Goal: Task Accomplishment & Management: Use online tool/utility

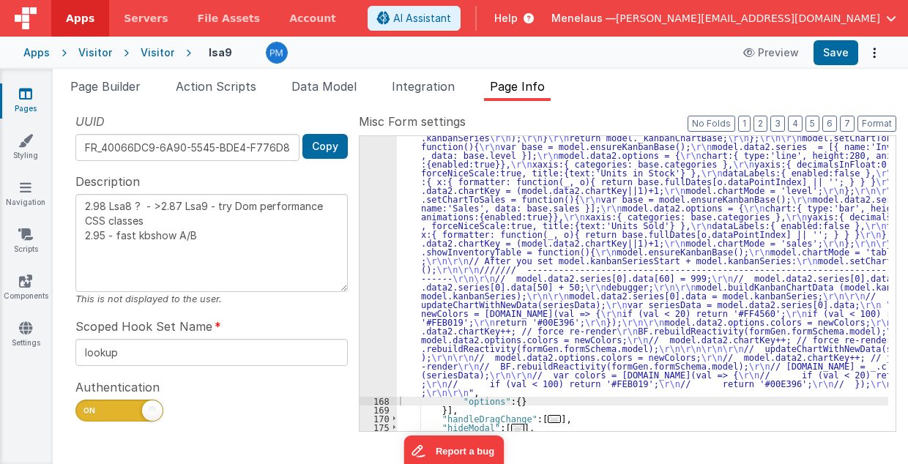
scroll to position [846, 0]
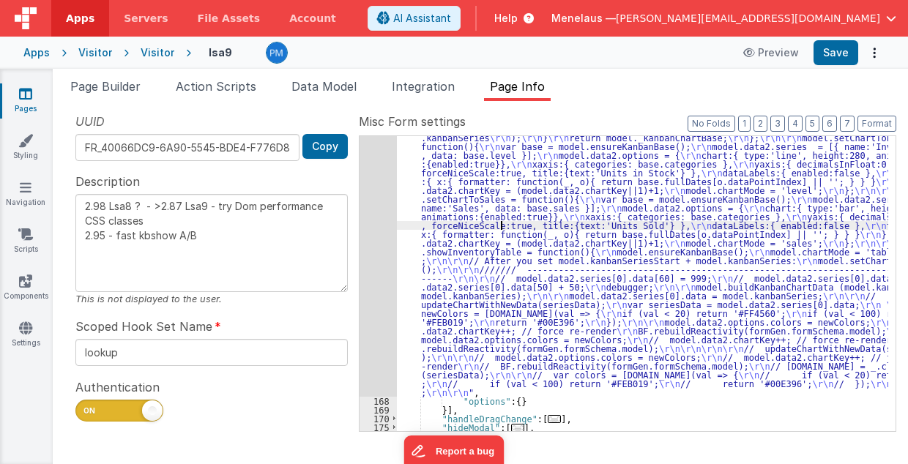
click at [502, 221] on div ""function" : "// GetSeries \r\n debugger; \r\n\r\n function updateChartWithNewD…" at bounding box center [643, 325] width 492 height 752
click at [382, 253] on div "167" at bounding box center [377, 173] width 37 height 448
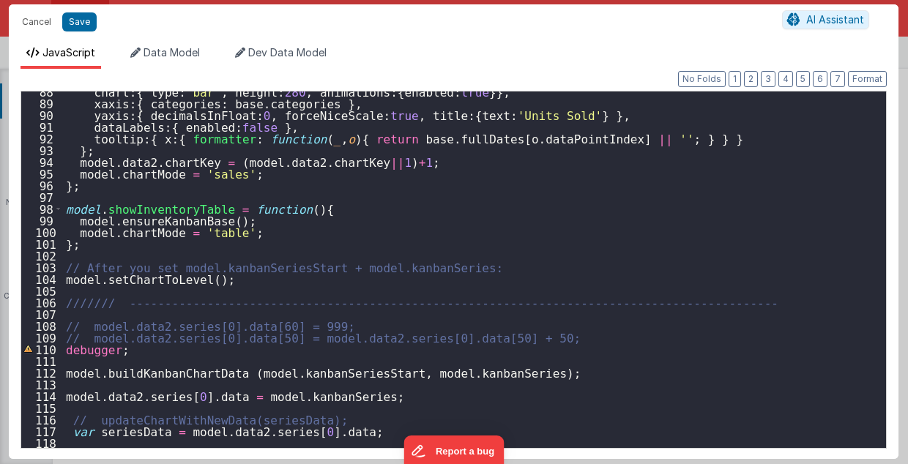
scroll to position [937, 0]
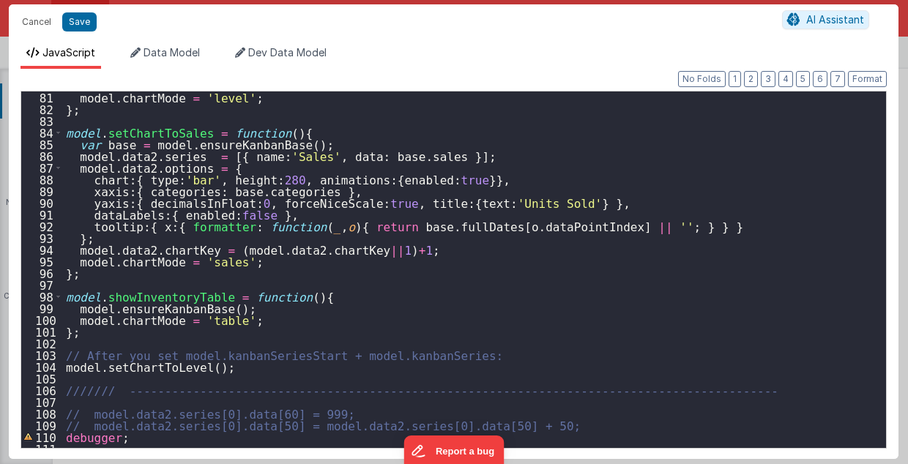
click at [187, 331] on div "model . chartMode = 'level' ; } ; model . setChartToSales = function ( ) { var …" at bounding box center [471, 281] width 816 height 381
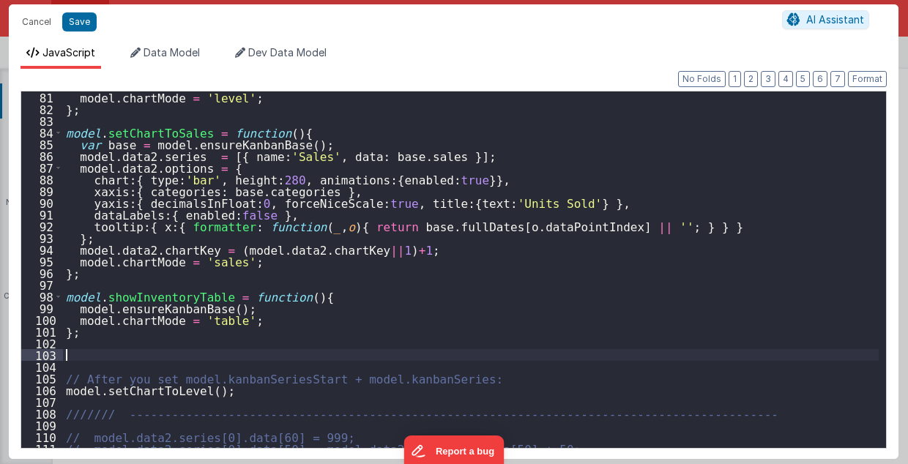
paste textarea
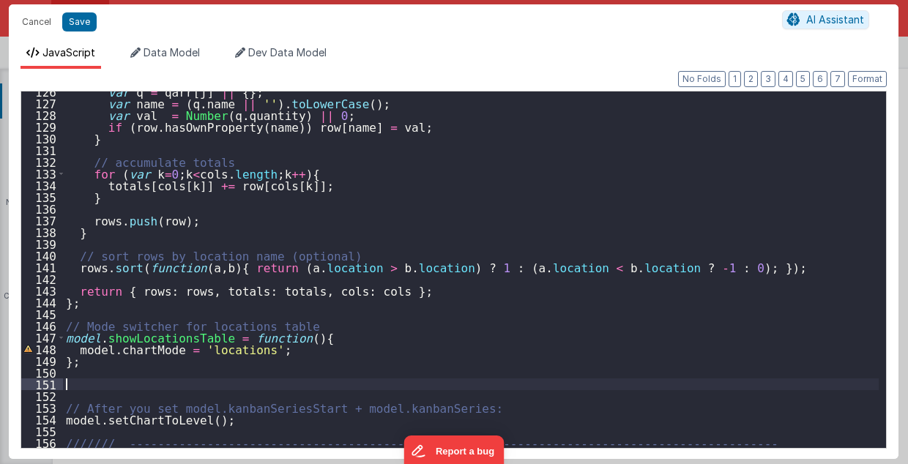
scroll to position [1616, 0]
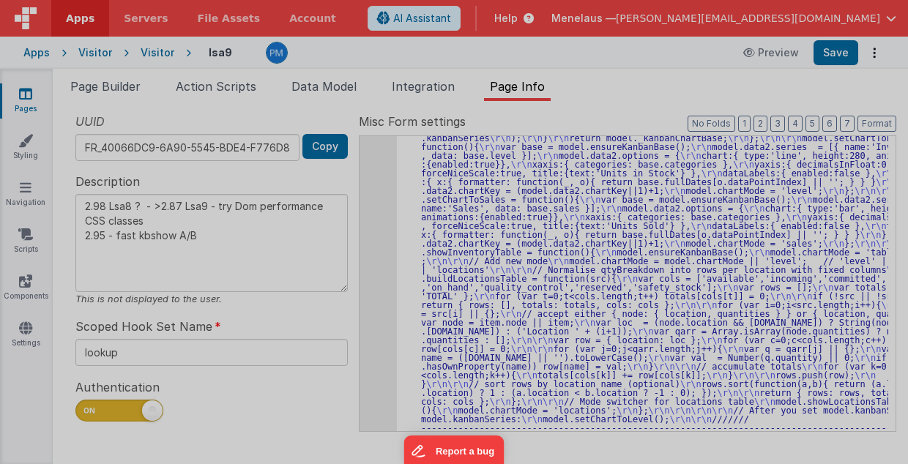
type textarea "2.98 Lsa8 ? - >2.87 Lsa9 - try Dom performance CSS classes 2.95 - fast kbshow A…"
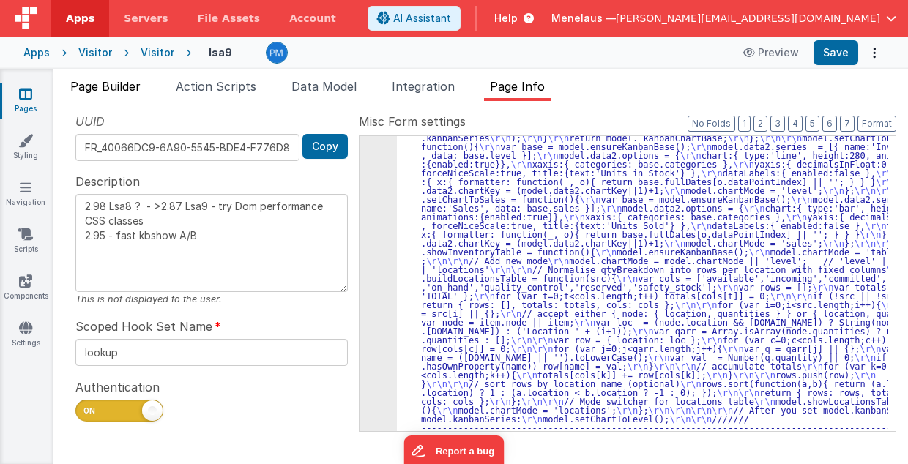
click at [125, 83] on span "Page Builder" at bounding box center [105, 86] width 70 height 15
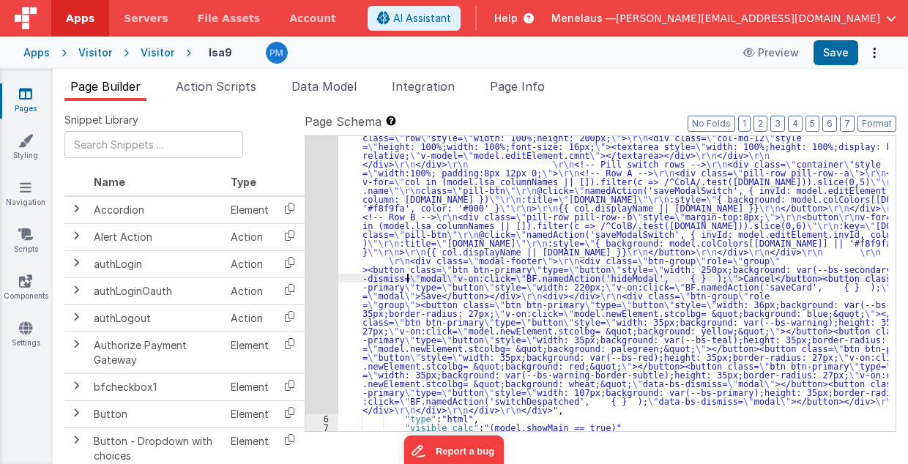
click at [405, 281] on div ""html" : "<div class= \" modal modal-xlg \" role= \" dialog \" tabindex= \" -1 …" at bounding box center [613, 277] width 550 height 884
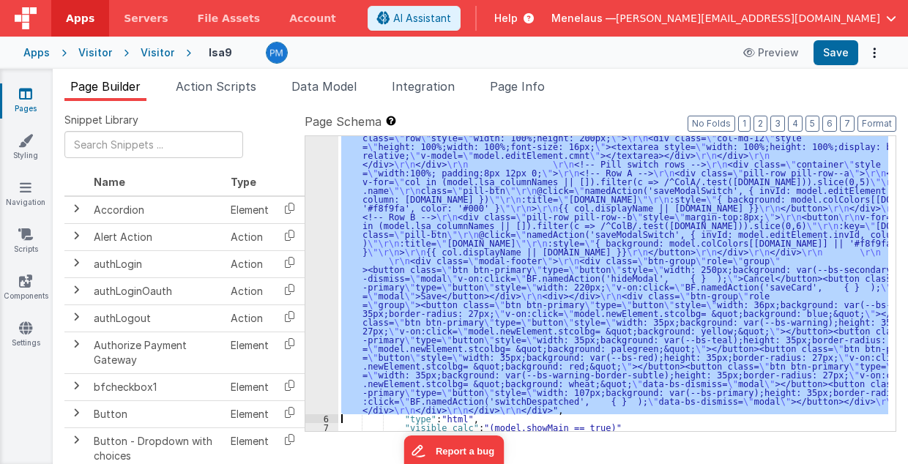
click at [319, 290] on div "5" at bounding box center [321, 125] width 33 height 580
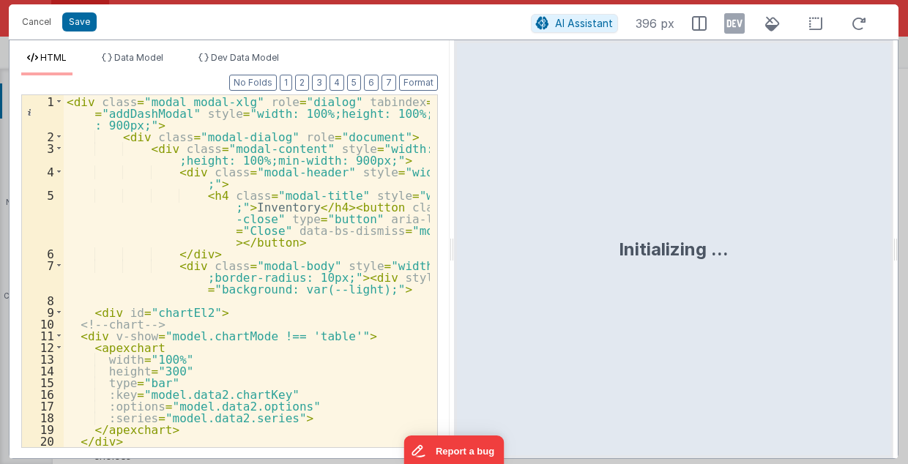
scroll to position [59, 0]
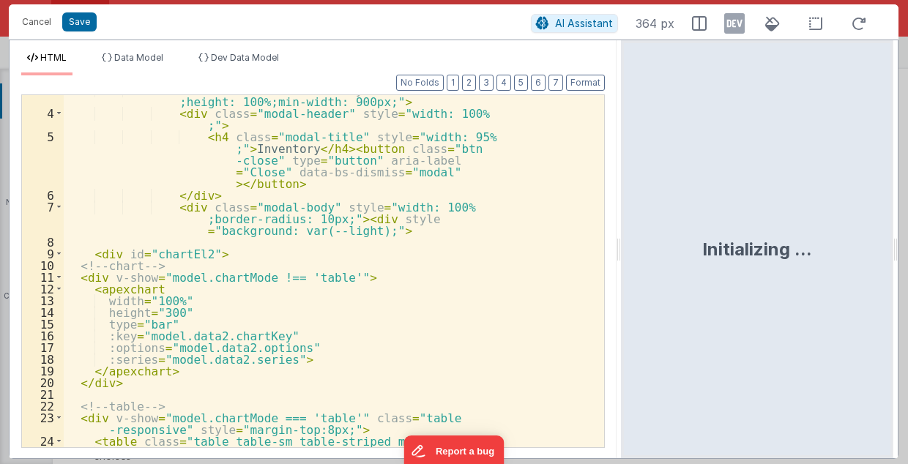
drag, startPoint x: 452, startPoint y: 253, endPoint x: 622, endPoint y: 250, distance: 170.6
click at [622, 250] on html "Cancel Save AI Assistant 364 px HTML Data Model Dev Data Model Format 7 6 5 4 3…" at bounding box center [454, 232] width 908 height 464
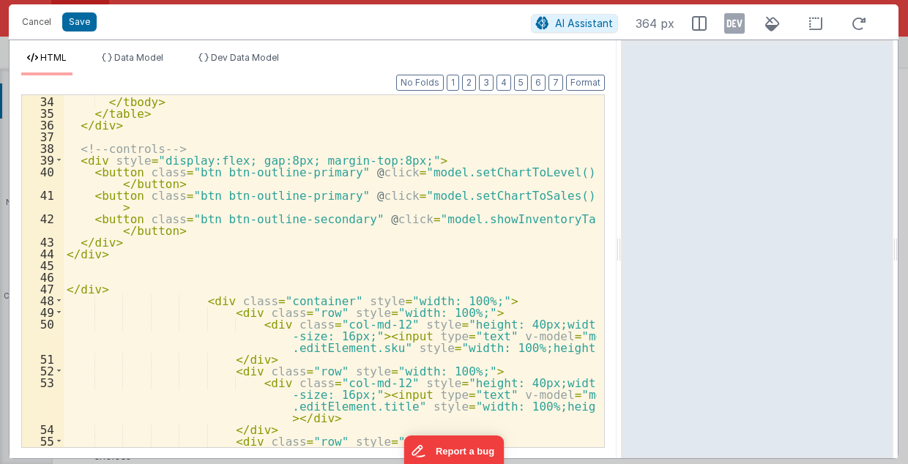
scroll to position [468, 0]
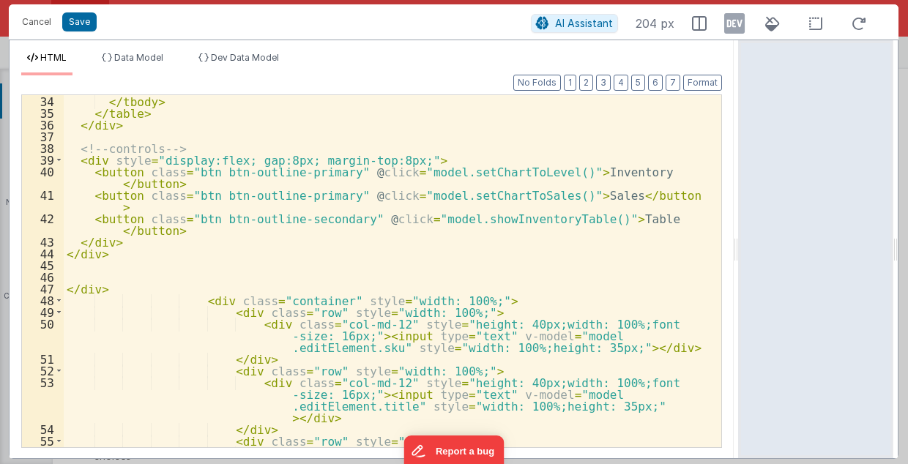
drag, startPoint x: 619, startPoint y: 253, endPoint x: 741, endPoint y: 253, distance: 121.5
click at [741, 253] on html "Cancel Save AI Assistant 204 px HTML Data Model Dev Data Model Format 7 6 5 4 3…" at bounding box center [454, 232] width 908 height 464
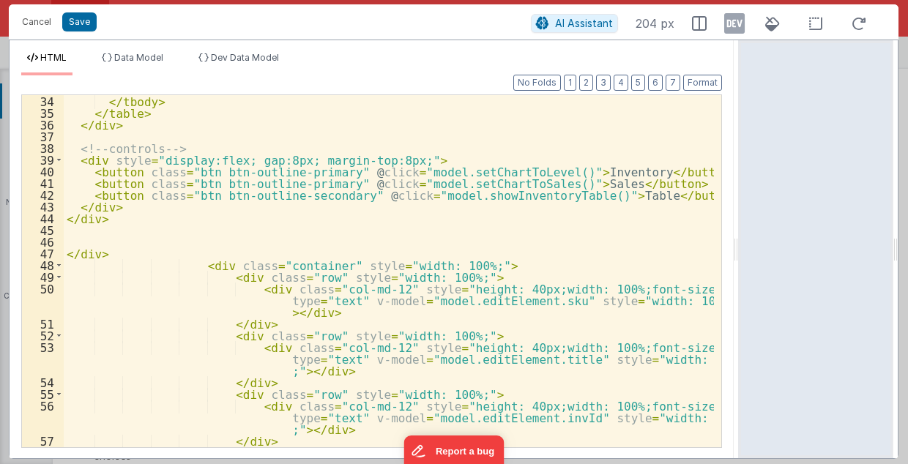
scroll to position [422, 0]
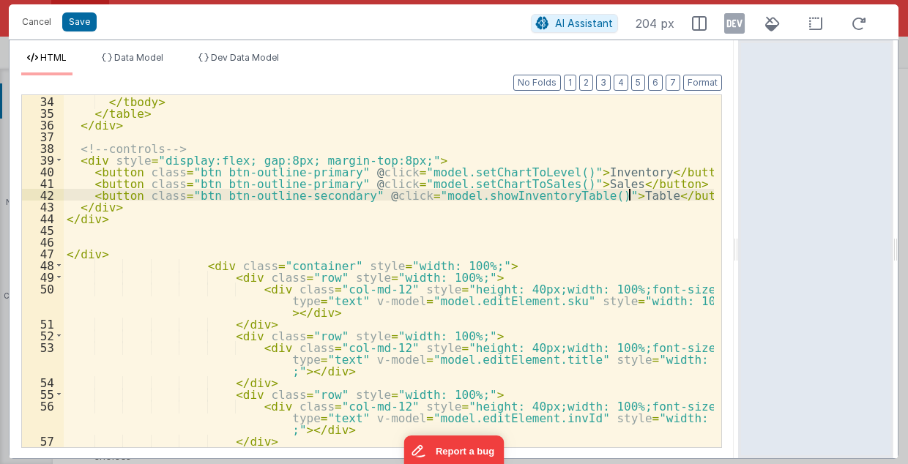
click at [633, 195] on div "</ tbody > </ table > </ div > <!-- controls --> < div style = "display:flex; g…" at bounding box center [389, 283] width 651 height 377
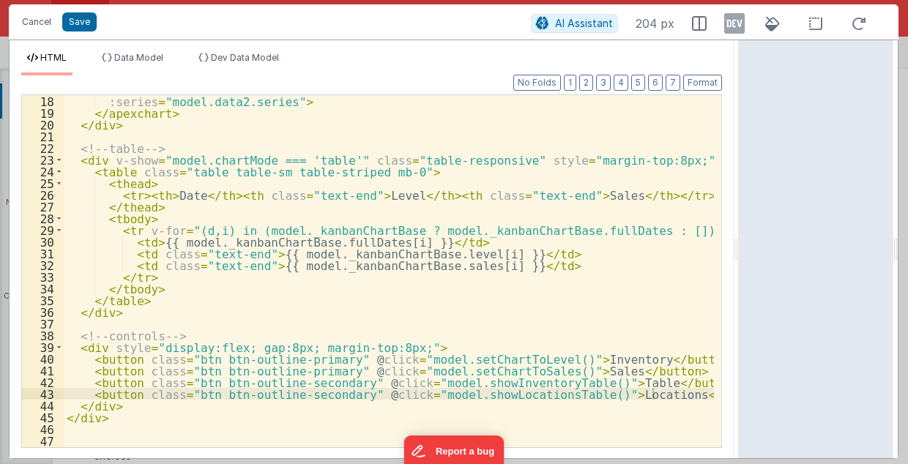
scroll to position [263, 0]
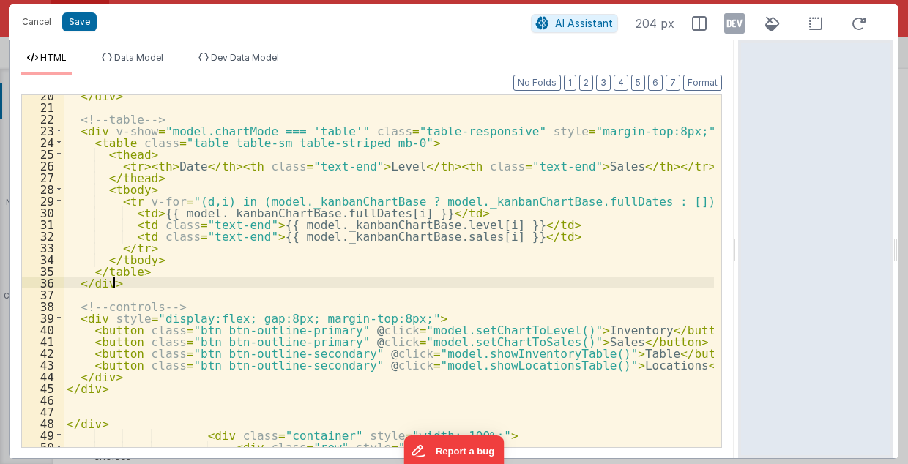
click at [151, 282] on div "</ div > <!-- table --> < div v-show = "model.chartMode === 'table'" class = "t…" at bounding box center [389, 289] width 651 height 400
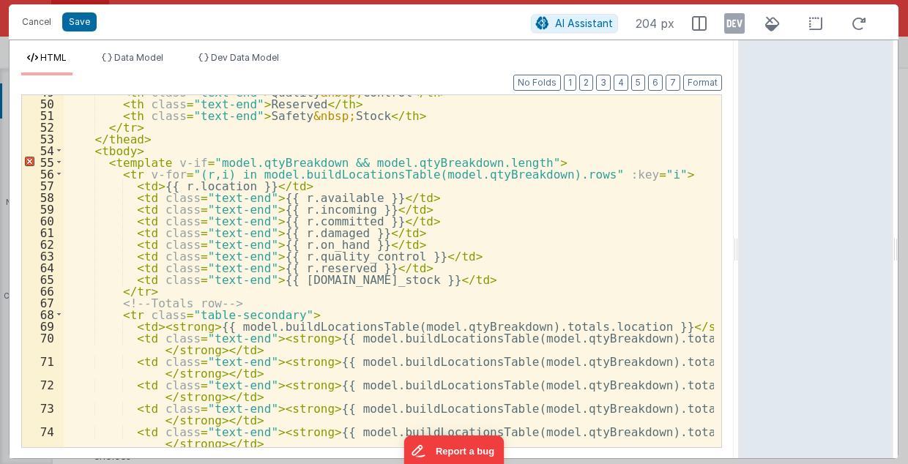
scroll to position [577, 0]
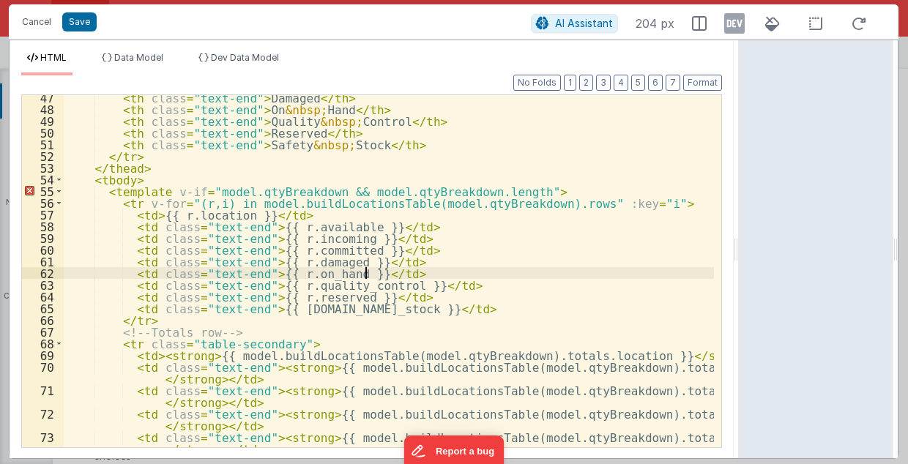
click at [659, 277] on div "< th class = "text-end" > Damaged </ th > < th class = "text-end" > On &nbsp; H…" at bounding box center [389, 285] width 651 height 389
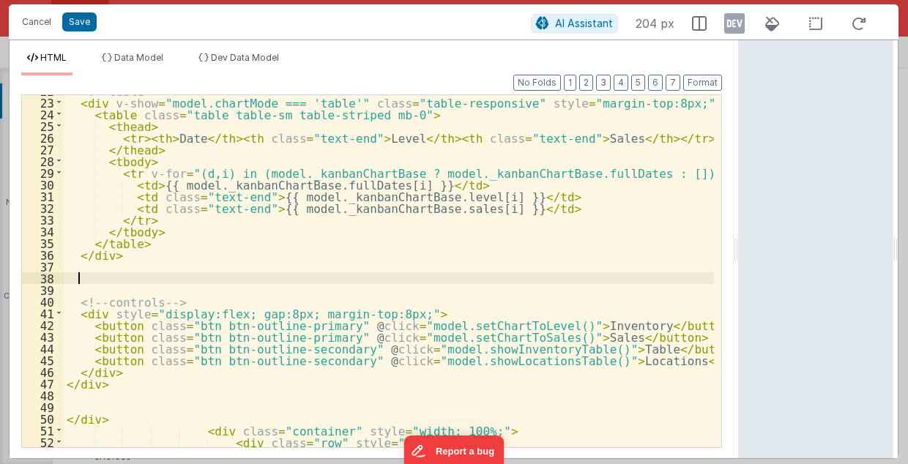
scroll to position [291, 0]
click at [116, 274] on div "<!-- table --> < div v-show = "model.chartMode === 'table'" class = "table-resp…" at bounding box center [389, 285] width 651 height 400
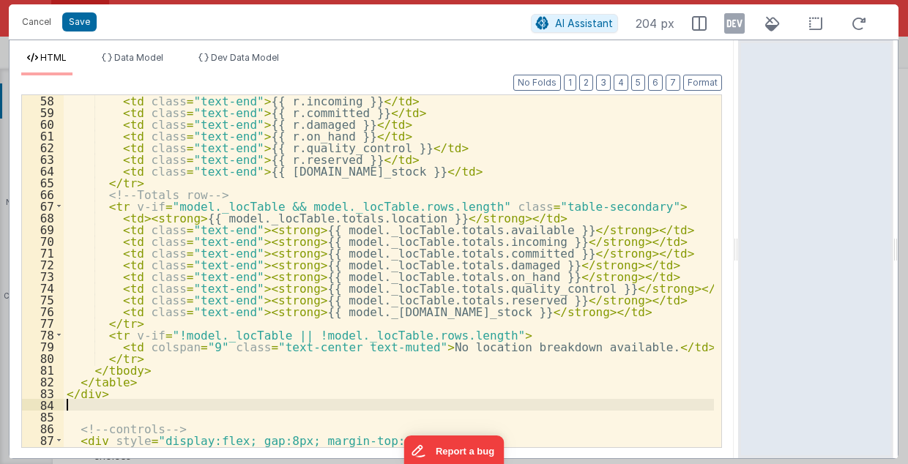
scroll to position [703, 0]
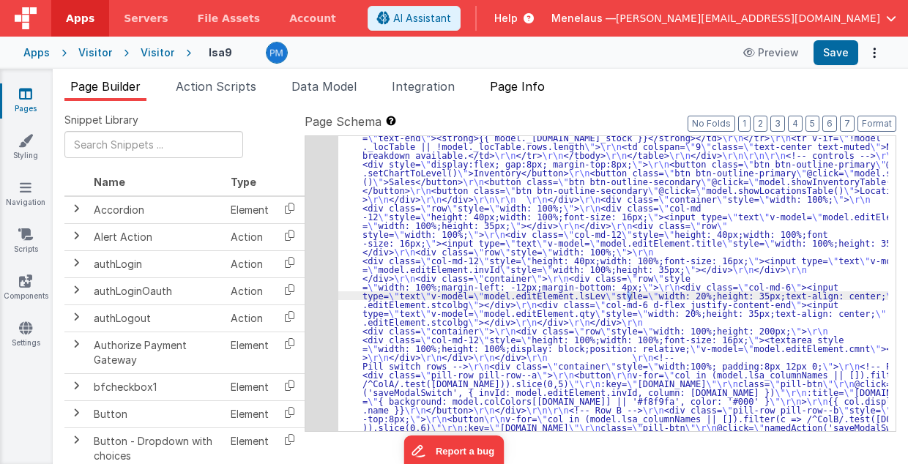
click at [514, 85] on span "Page Info" at bounding box center [517, 86] width 55 height 15
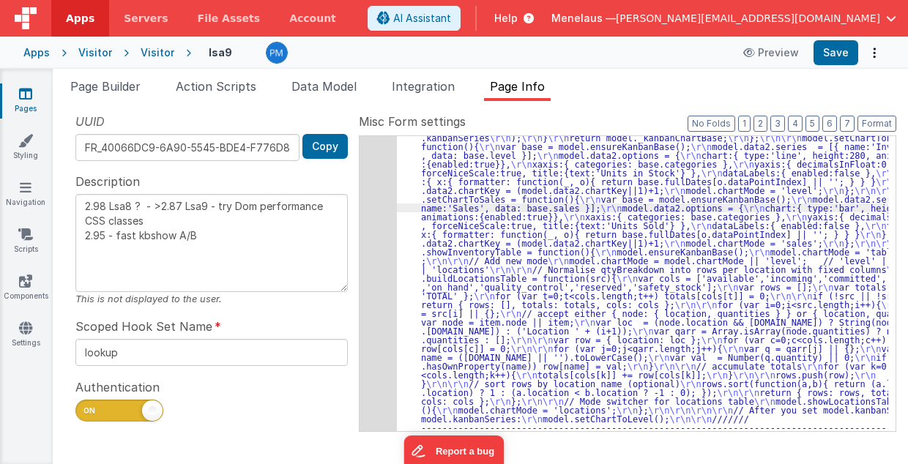
click at [371, 246] on div "167" at bounding box center [377, 247] width 37 height 597
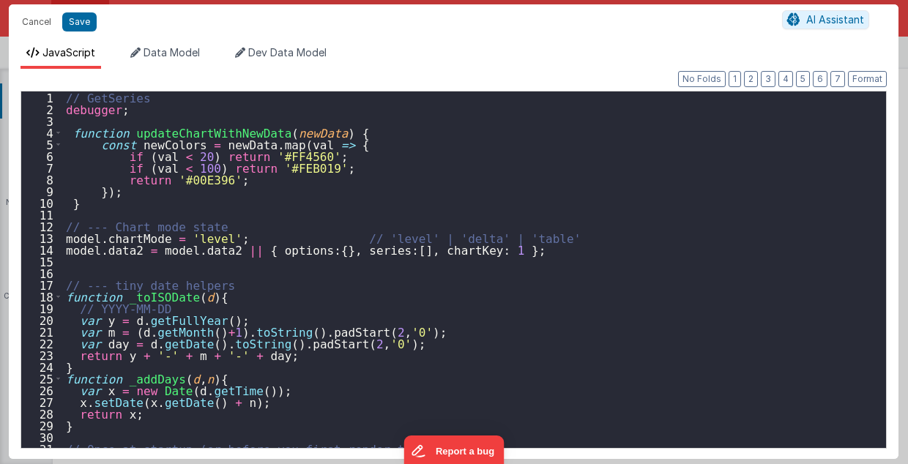
scroll to position [969, 0]
click at [565, 237] on div "// GetSeries debugger ; function updateChartWithNewData ( newData ) { const new…" at bounding box center [471, 281] width 816 height 381
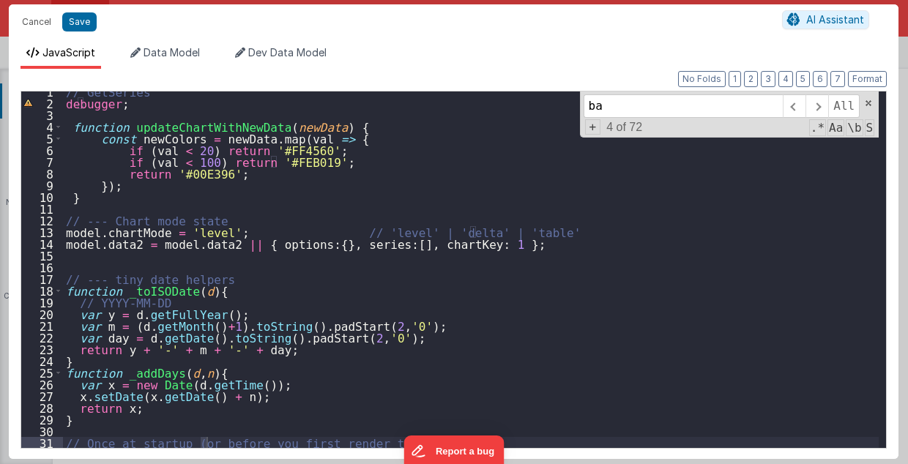
scroll to position [243, 0]
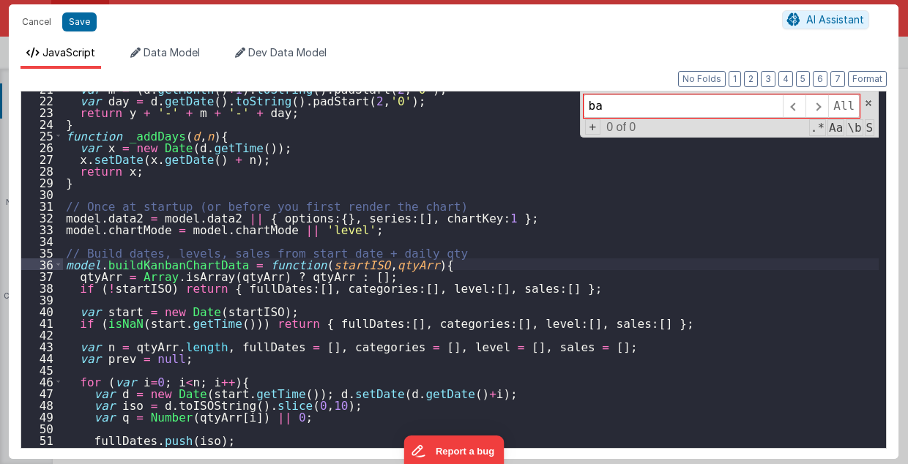
type input "b"
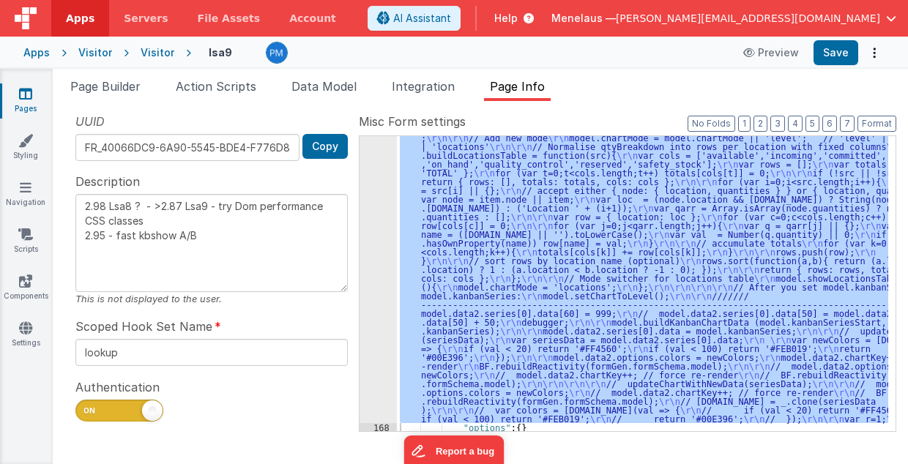
click at [607, 207] on div ""function" : "// GetSeries \r\n debugger; \r\n\r\n function updateChartWithNewD…" at bounding box center [642, 283] width 491 height 295
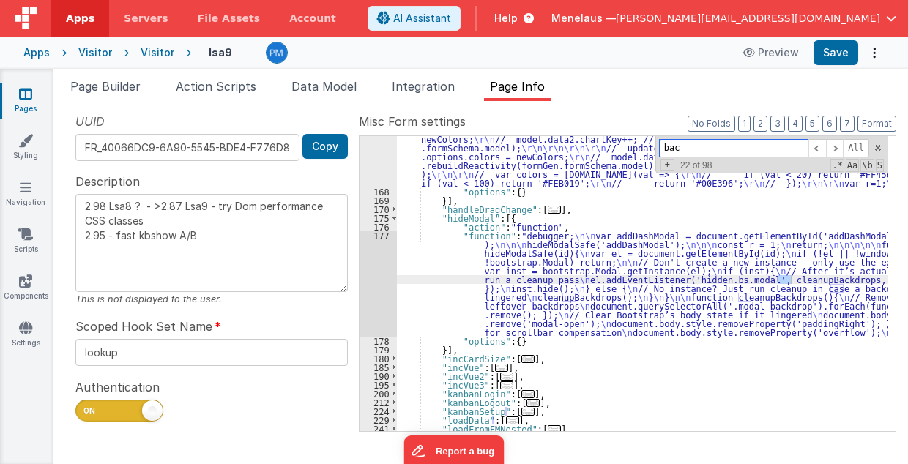
scroll to position [1205, 0]
type input "backdrop"
click at [840, 149] on span at bounding box center [835, 148] width 18 height 18
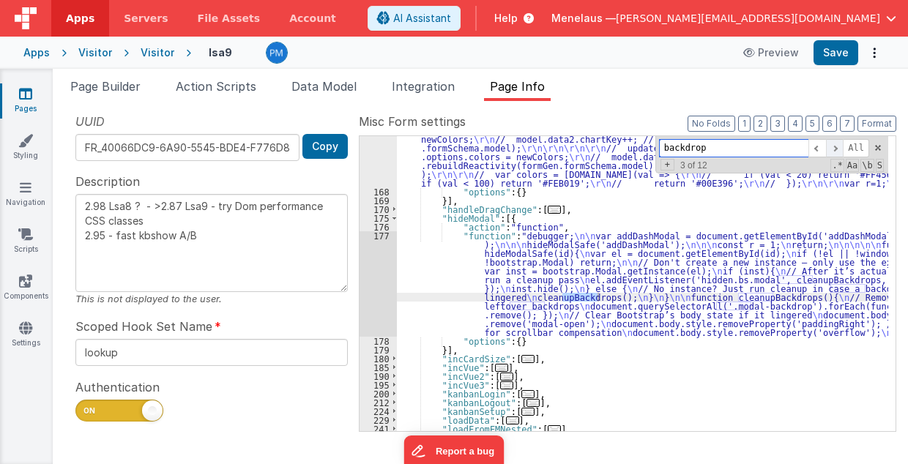
click at [840, 149] on span at bounding box center [835, 148] width 18 height 18
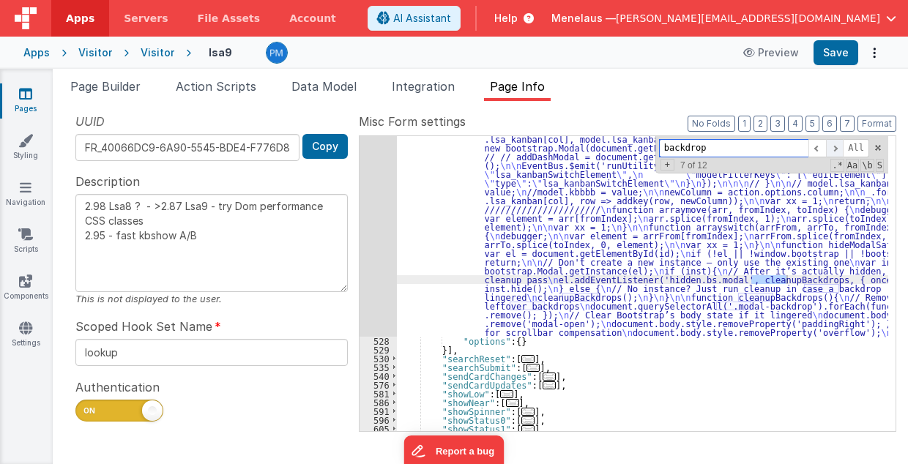
scroll to position [1881, 0]
click at [840, 149] on span at bounding box center [835, 148] width 18 height 18
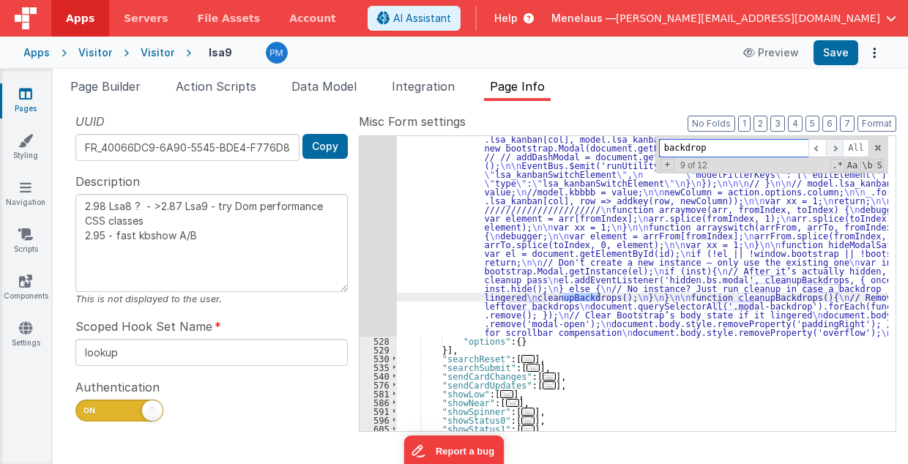
click at [840, 149] on span at bounding box center [835, 148] width 18 height 18
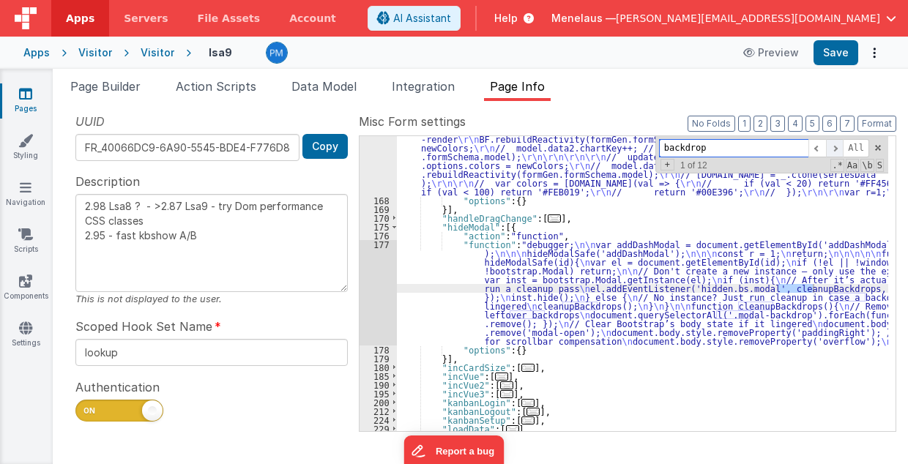
scroll to position [1196, 0]
click at [840, 149] on span at bounding box center [835, 148] width 18 height 18
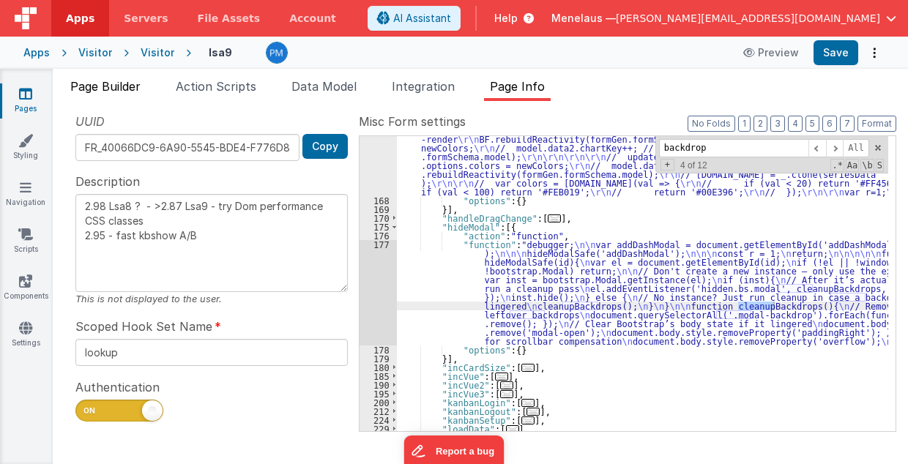
click at [104, 87] on span "Page Builder" at bounding box center [105, 86] width 70 height 15
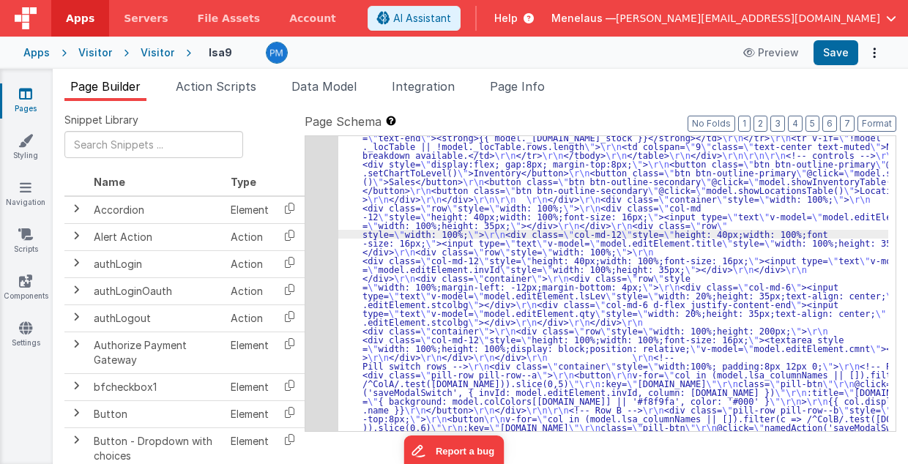
click at [326, 233] on div "5" at bounding box center [321, 221] width 33 height 773
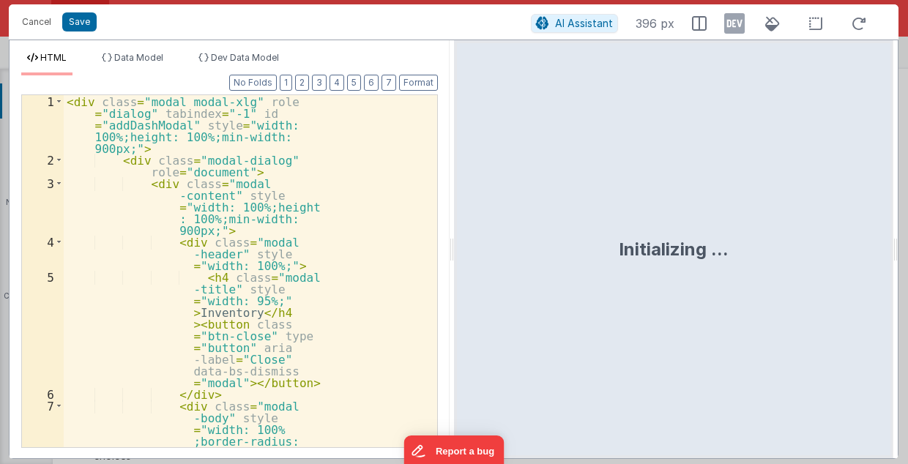
scroll to position [521, 0]
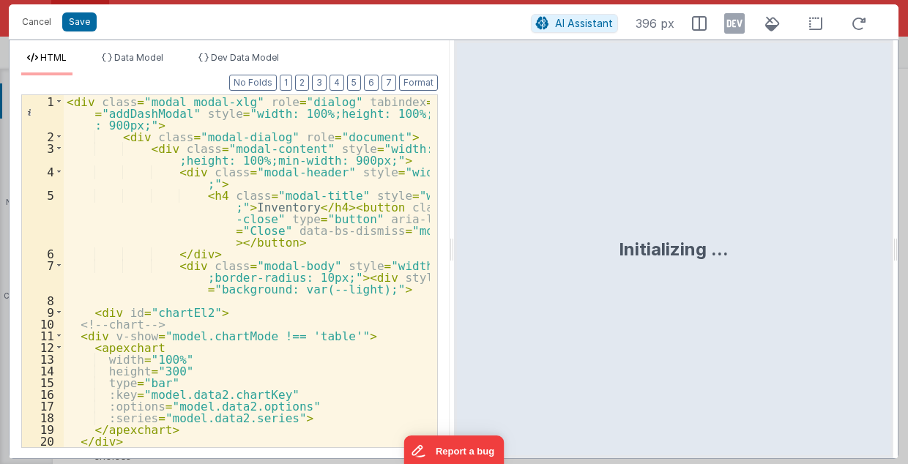
click at [403, 253] on div "< div class = "modal modal-xlg" role = "dialog" tabindex = "-1" id = "addDashMo…" at bounding box center [247, 295] width 367 height 400
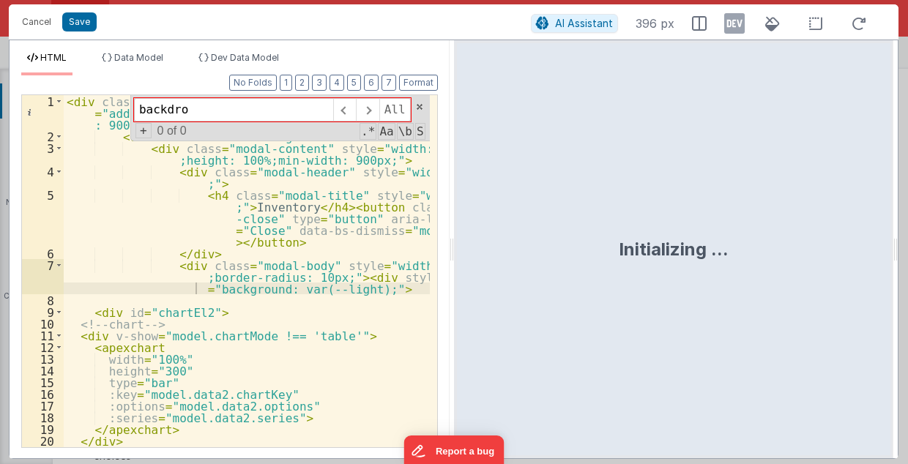
type input "backdrop"
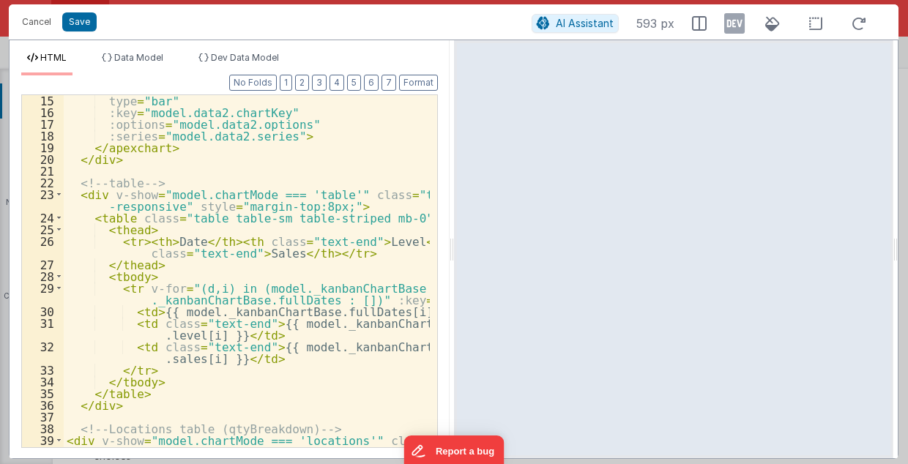
scroll to position [0, 0]
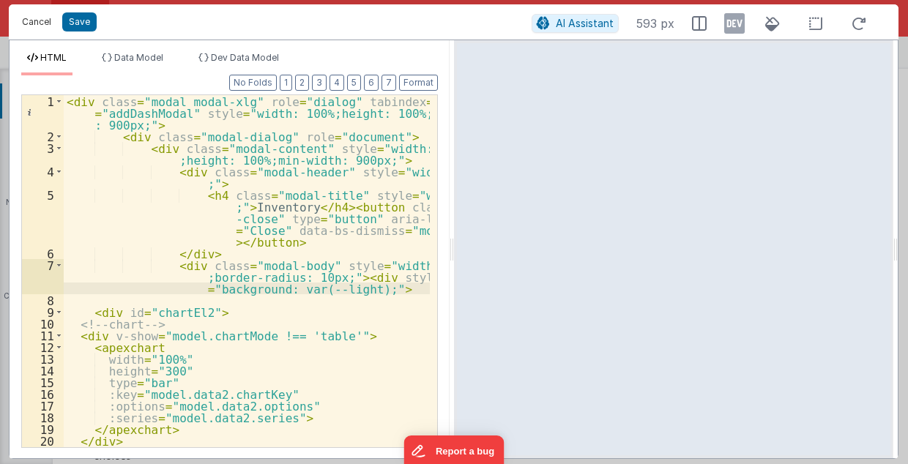
click at [34, 21] on button "Cancel" at bounding box center [37, 22] width 44 height 20
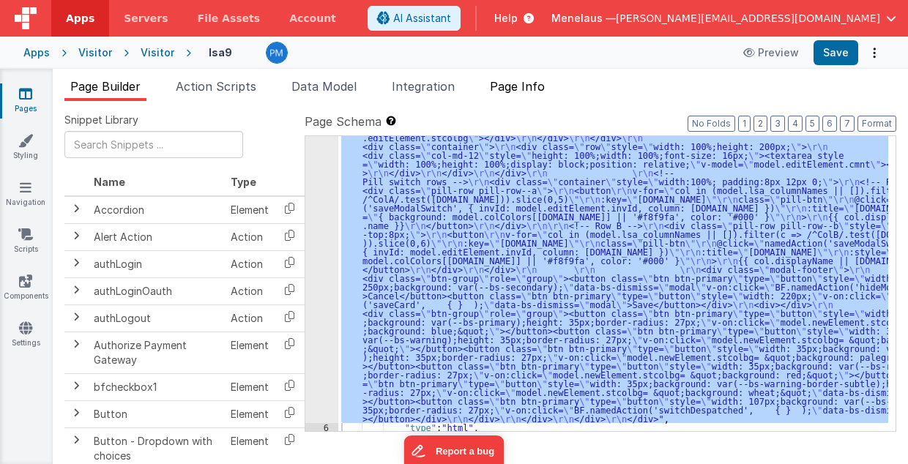
click at [537, 89] on span "Page Info" at bounding box center [517, 86] width 55 height 15
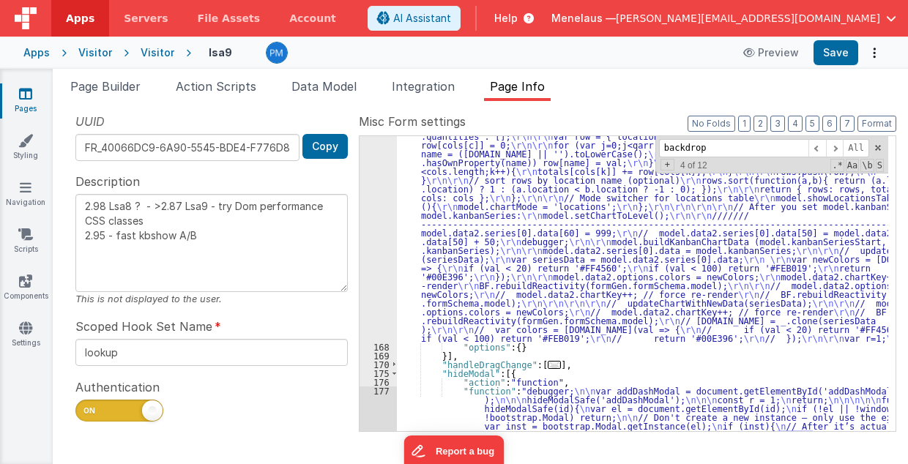
scroll to position [874, 0]
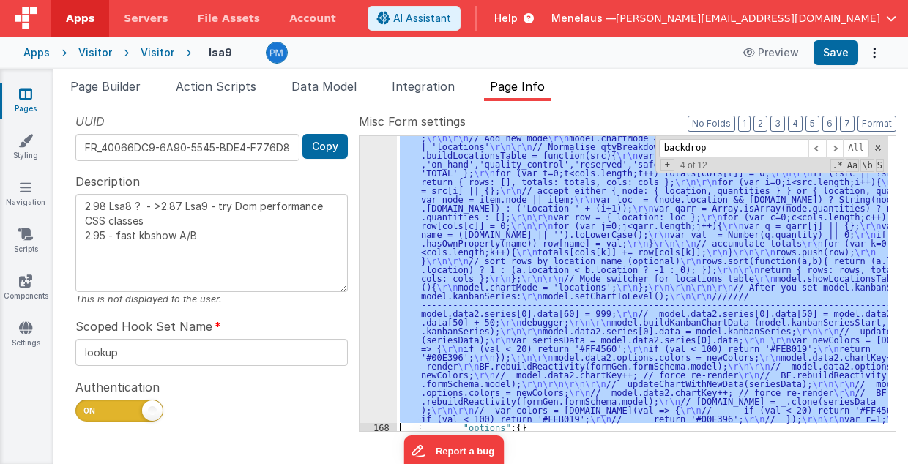
click at [373, 244] on div "167" at bounding box center [377, 124] width 37 height 597
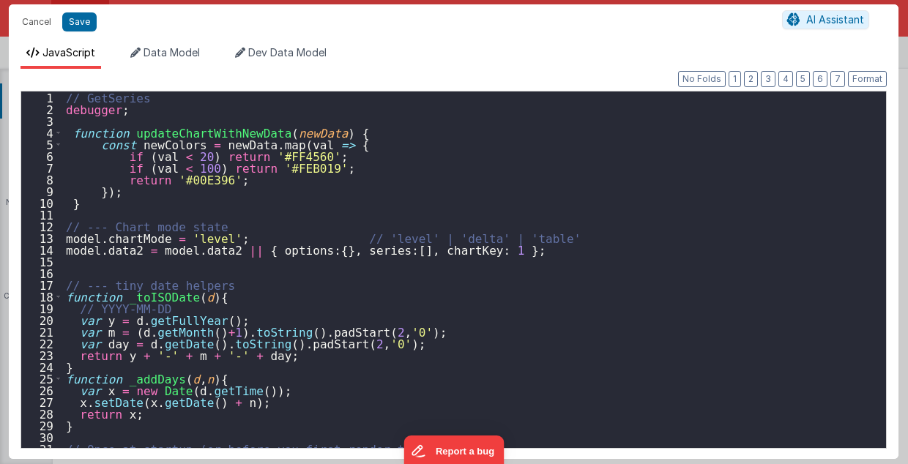
scroll to position [969, 0]
click at [601, 269] on div "// GetSeries debugger ; function updateChartWithNewData ( newData ) { const new…" at bounding box center [471, 281] width 816 height 381
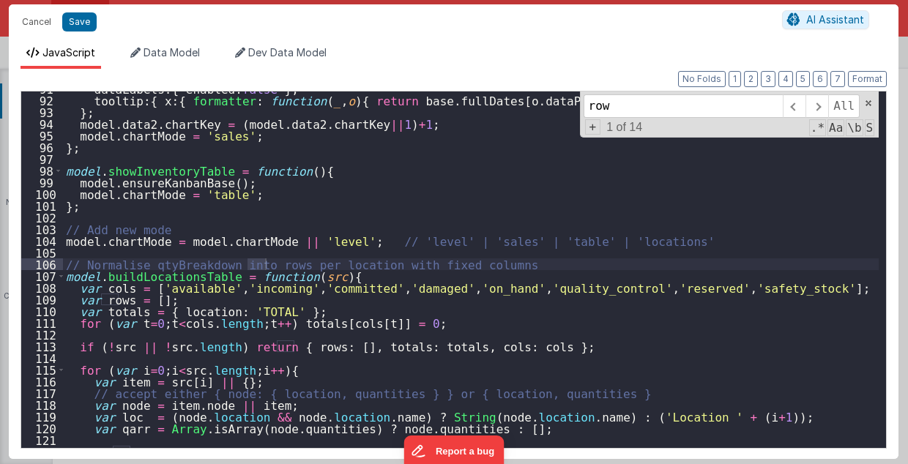
scroll to position [1063, 0]
type input "rows"
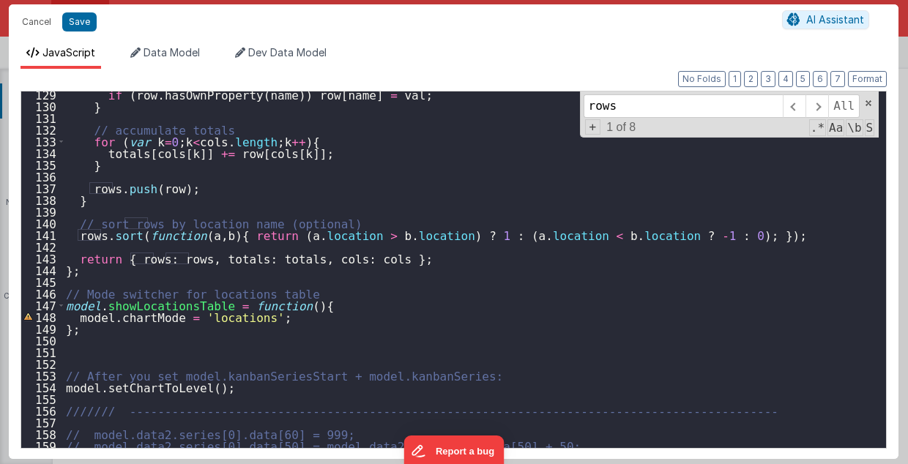
scroll to position [1531, 0]
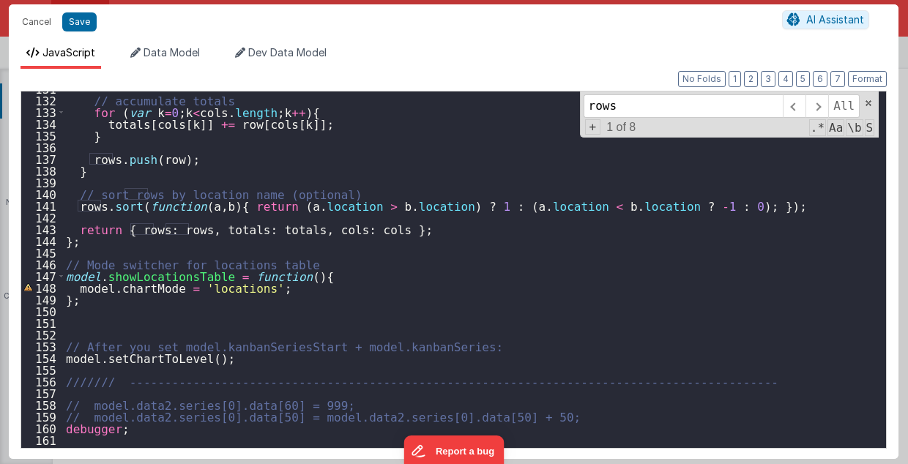
click at [97, 318] on div "// accumulate totals for ( var k = 0 ; k < cols . length ; k ++ ) { totals [ co…" at bounding box center [471, 273] width 816 height 381
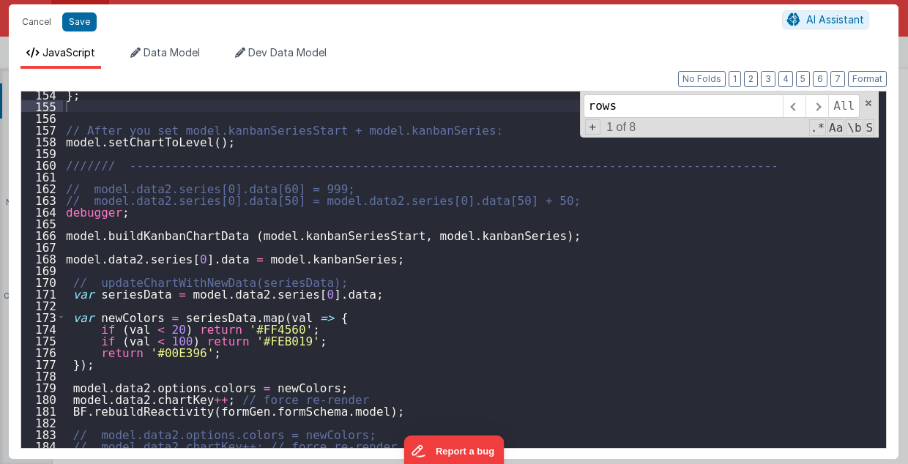
scroll to position [1765, 0]
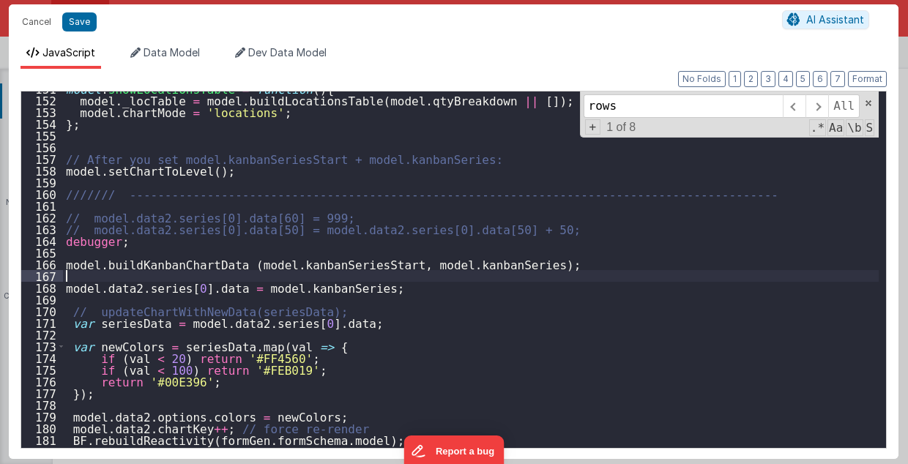
click at [162, 274] on div "model . showLocationsTable = function ( ) { model . _locTable = model . buildLo…" at bounding box center [471, 273] width 816 height 381
paste textarea
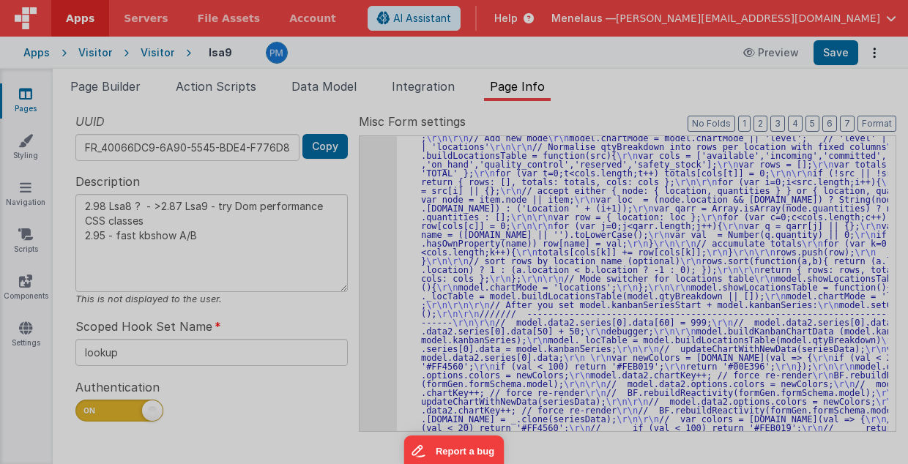
type textarea "2.98 Lsa8 ? - >2.87 Lsa9 - try Dom performance CSS classes 2.95 - fast kbshow A…"
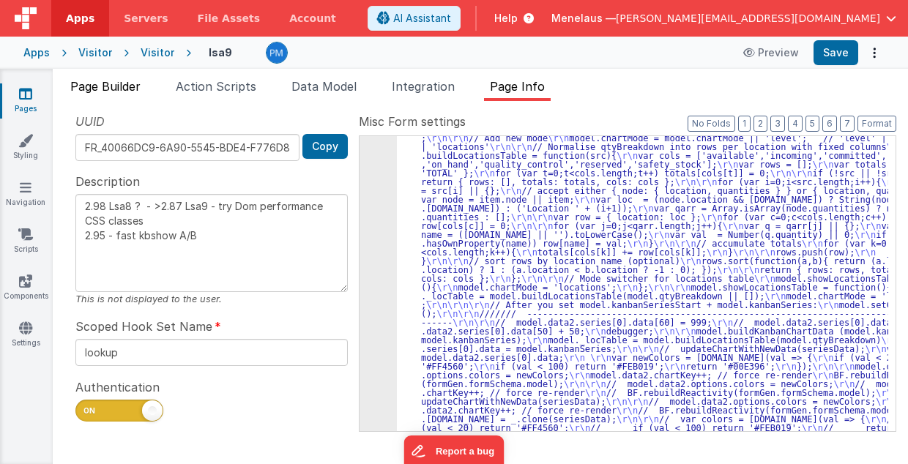
click at [109, 83] on span "Page Builder" at bounding box center [105, 86] width 70 height 15
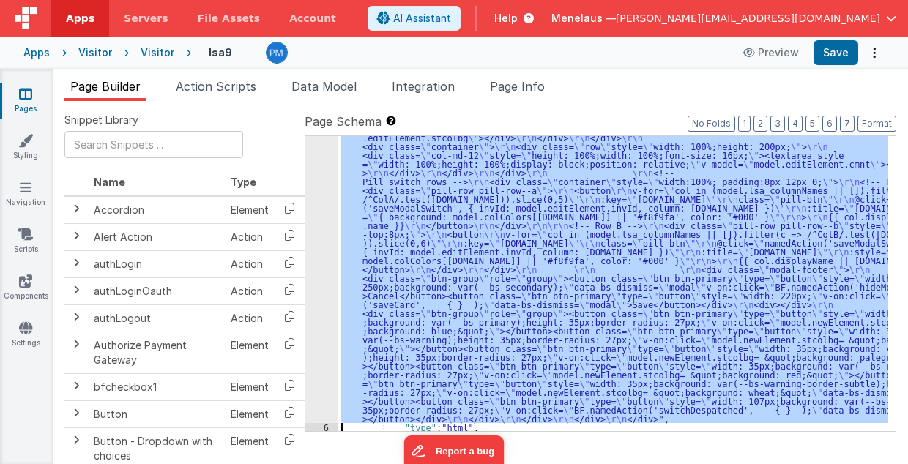
click at [452, 300] on div ""html" : "<div class= \" modal modal-xlg \" role= \" dialog \" tabindex= \" -1 …" at bounding box center [613, 283] width 550 height 295
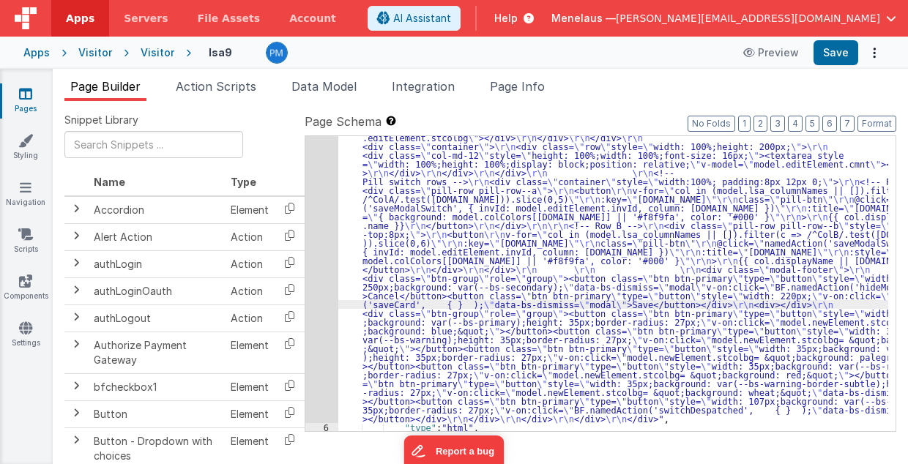
click at [313, 299] on div "5" at bounding box center [321, 36] width 33 height 773
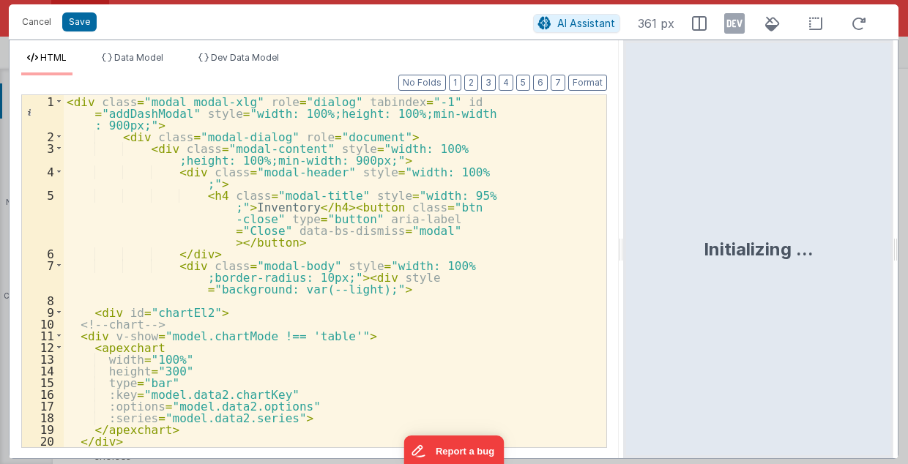
drag, startPoint x: 452, startPoint y: 253, endPoint x: 624, endPoint y: 257, distance: 172.8
click at [624, 257] on html "Cancel Save AI Assistant 361 px HTML Data Model Dev Data Model Format 7 6 5 4 3…" at bounding box center [454, 232] width 908 height 464
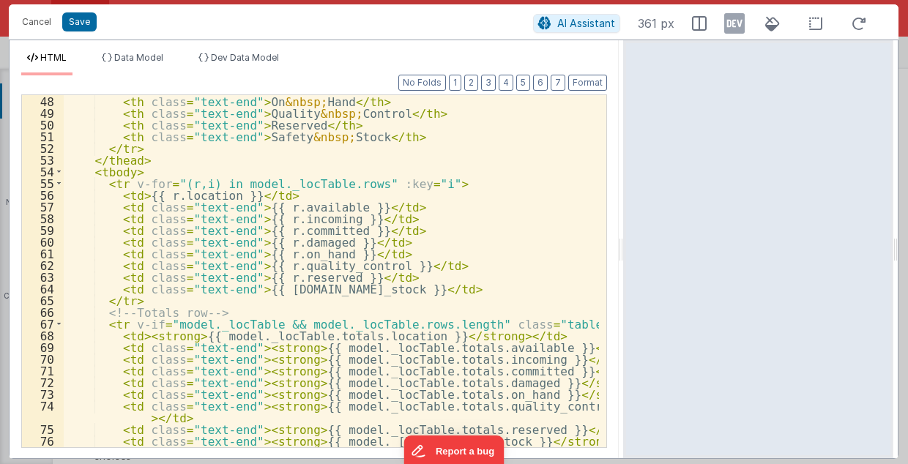
scroll to position [644, 0]
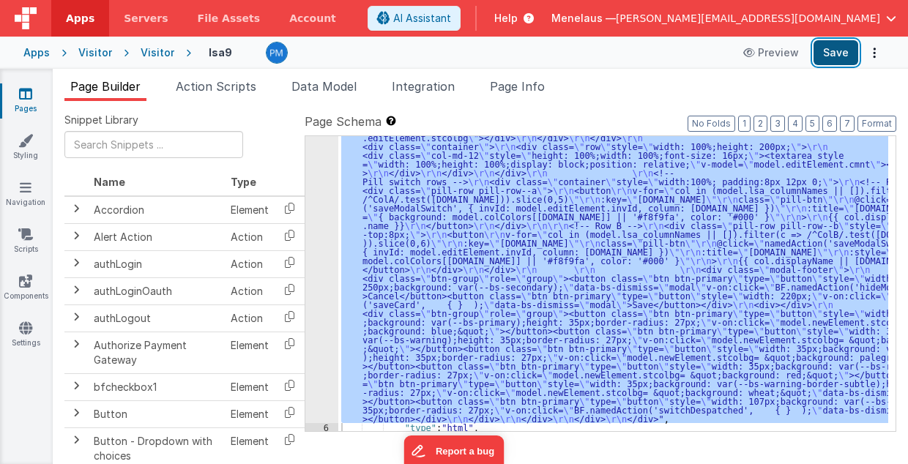
click at [837, 53] on button "Save" at bounding box center [835, 52] width 45 height 25
click at [420, 251] on div ""html" : "<div class= \" modal modal-xlg \" role= \" dialog \" tabindex= \" -1 …" at bounding box center [613, 283] width 550 height 295
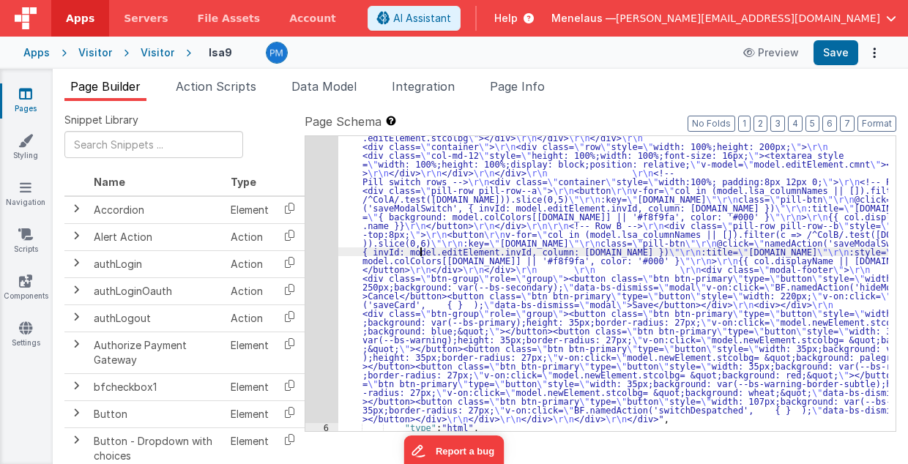
click at [307, 258] on div "5" at bounding box center [321, 36] width 33 height 773
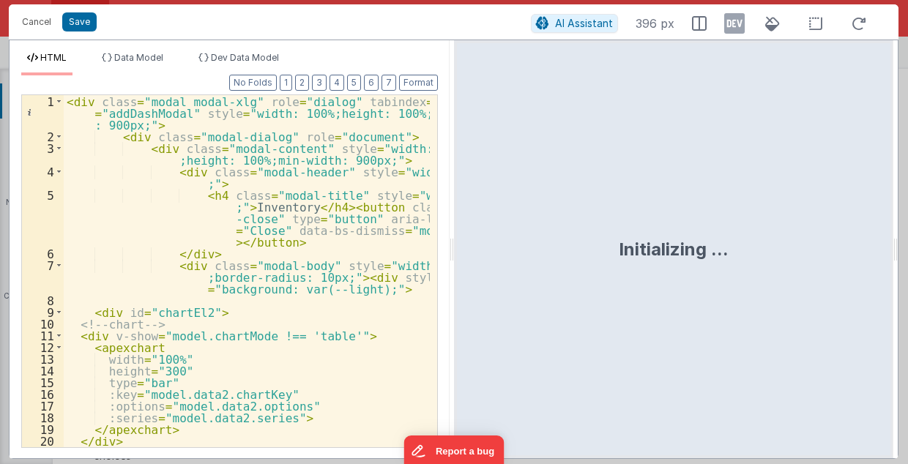
scroll to position [0, 0]
type input "rows"
click at [378, 337] on div "< div class = "modal modal-xlg" role = "dialog" tabindex = "-1" id = "addDashMo…" at bounding box center [247, 295] width 367 height 400
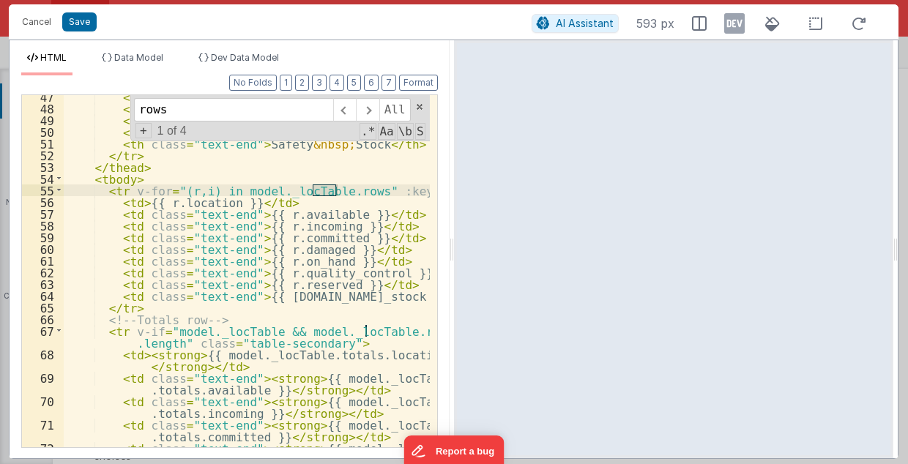
scroll to position [789, 0]
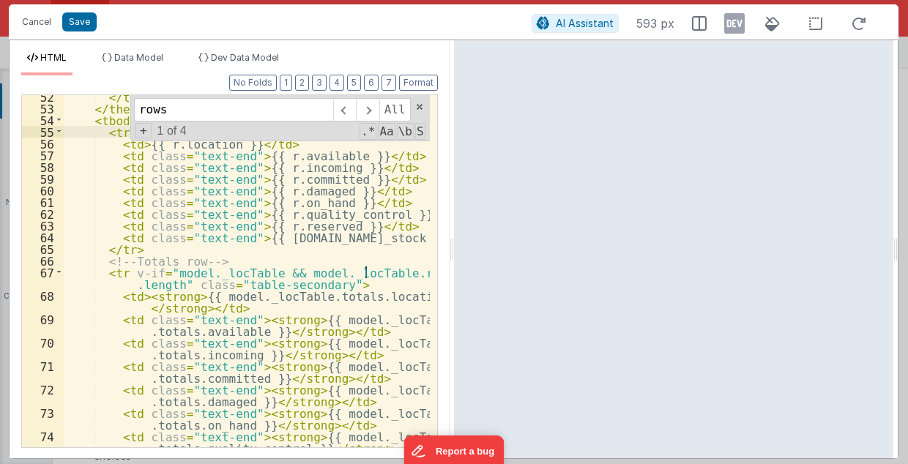
type input "rows"
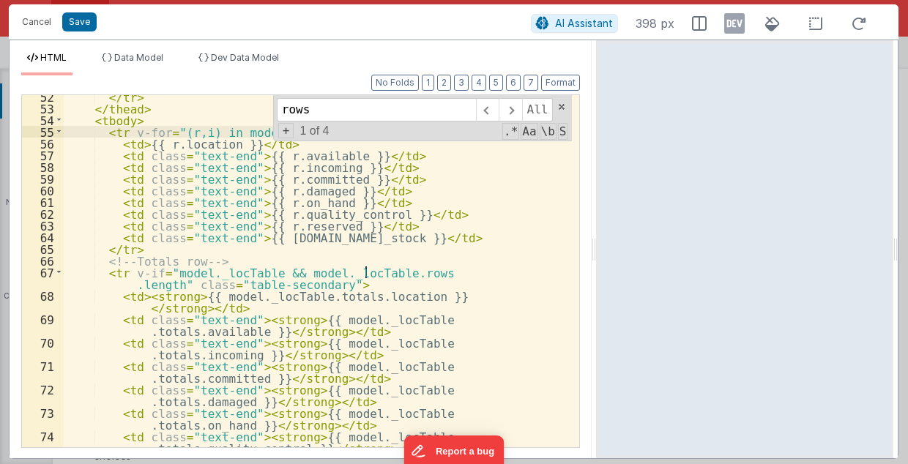
drag, startPoint x: 452, startPoint y: 253, endPoint x: 597, endPoint y: 253, distance: 145.7
click at [597, 253] on html "Cancel Save AI Assistant 398 px HTML Data Model Dev Data Model Format 7 6 5 4 3…" at bounding box center [454, 232] width 908 height 464
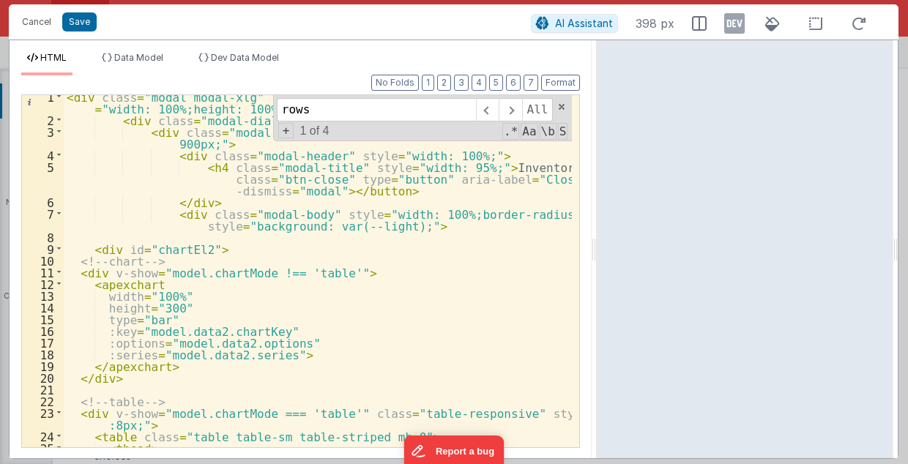
scroll to position [4, 0]
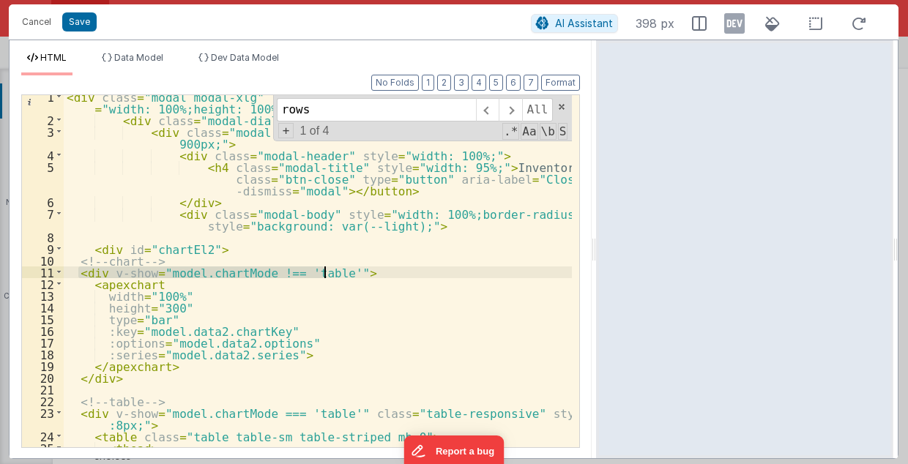
drag, startPoint x: 78, startPoint y: 271, endPoint x: 329, endPoint y: 272, distance: 251.8
click at [329, 272] on div "< div class = "modal modal-xlg" role = "dialog" tabindex = "-1" id = "addDashMo…" at bounding box center [318, 291] width 509 height 400
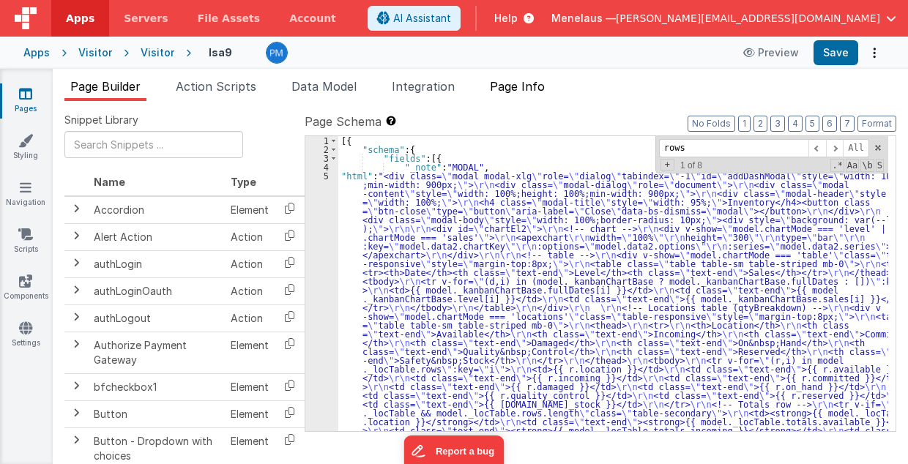
click at [526, 87] on span "Page Info" at bounding box center [517, 86] width 55 height 15
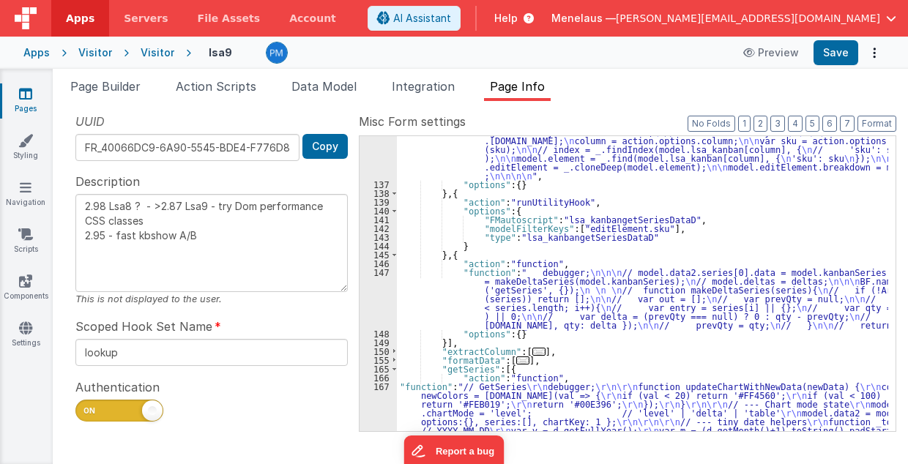
scroll to position [413, 0]
drag, startPoint x: 557, startPoint y: 226, endPoint x: 631, endPoint y: 230, distance: 74.0
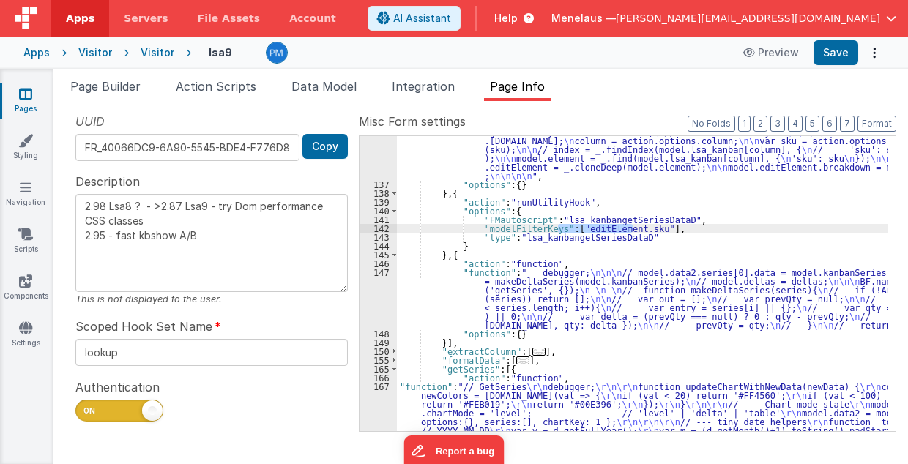
click at [631, 230] on div ""function" : "debugger; \n // action.options.model.id = model.id \n\n var addDa…" at bounding box center [642, 283] width 491 height 295
paste textarea
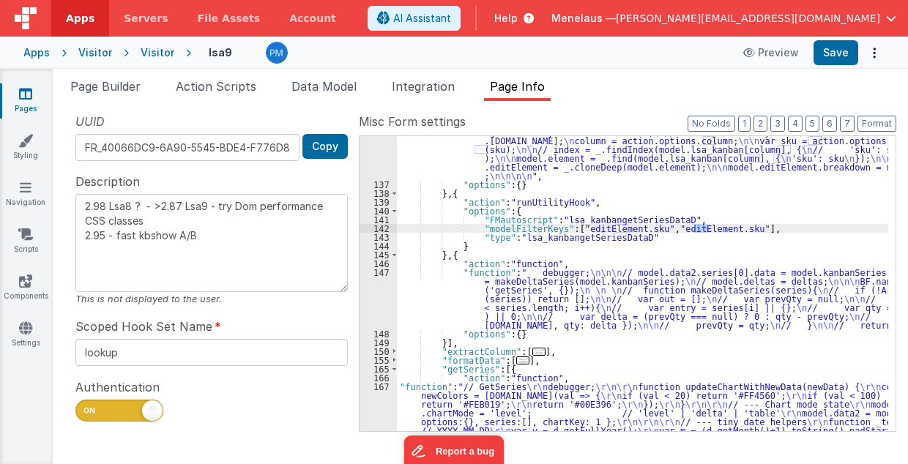
type textarea "2.98 Lsa8 ? - >2.87 Lsa9 - try Dom performance CSS classes 2.95 - fast kbshow A…"
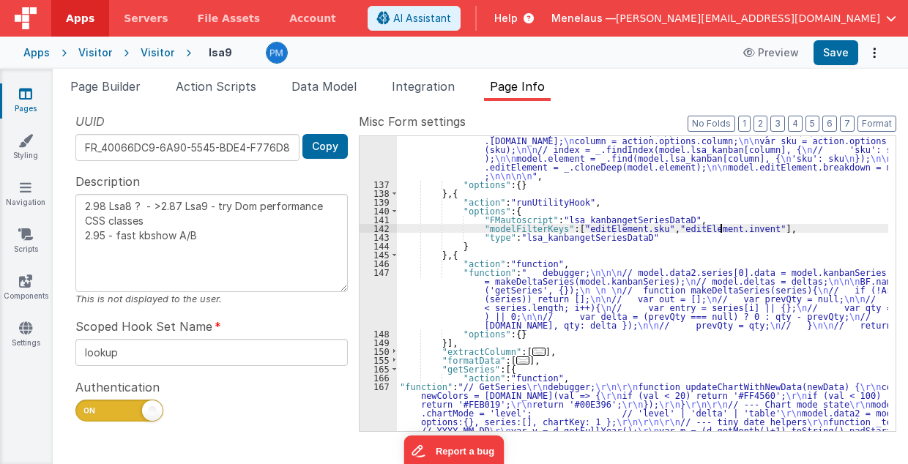
type textarea "2.98 Lsa8 ? - >2.87 Lsa9 - try Dom performance CSS classes 2.95 - fast kbshow A…"
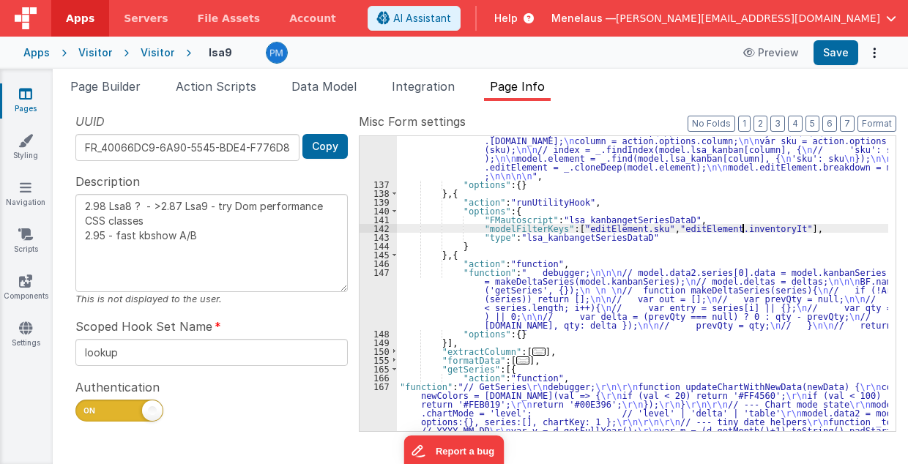
type textarea "2.98 Lsa8 ? - >2.87 Lsa9 - try Dom performance CSS classes 2.95 - fast kbshow A…"
click at [849, 53] on button "Save" at bounding box center [835, 52] width 45 height 25
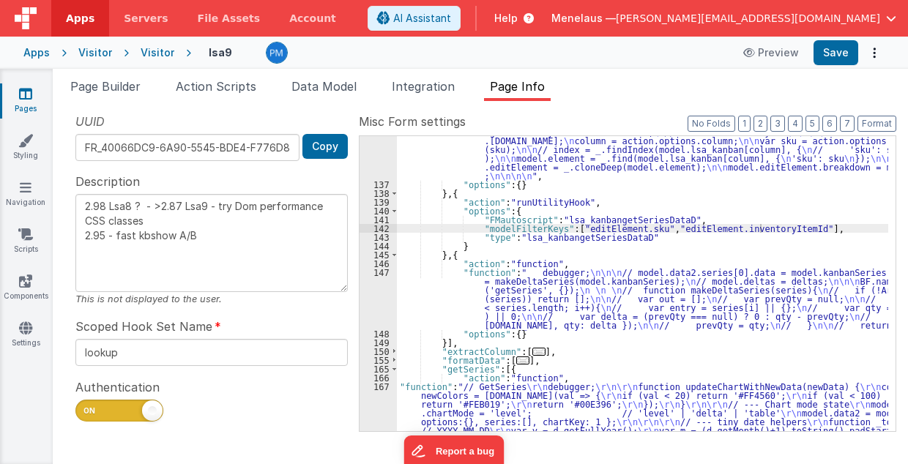
type textarea "2.98 Lsa8 ? - >2.87 Lsa9 - try Dom performance CSS classes 2.95 - fast kbshow A…"
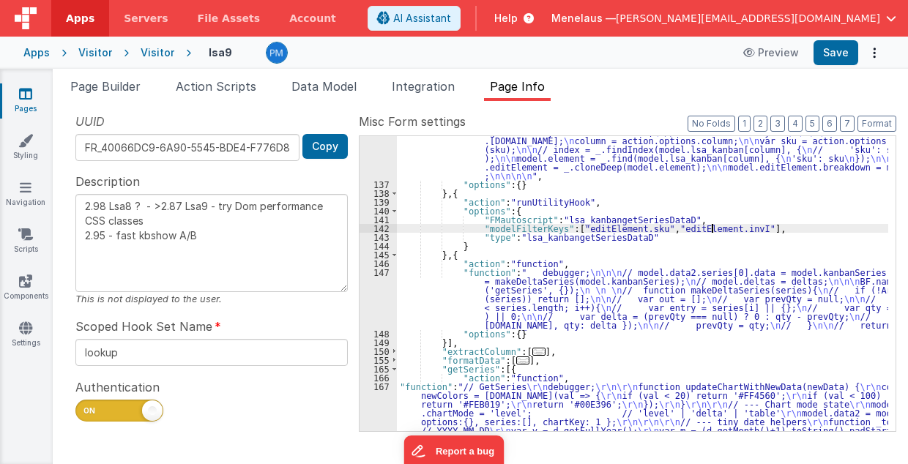
type textarea "2.98 Lsa8 ? - >2.87 Lsa9 - try Dom performance CSS classes 2.95 - fast kbshow A…"
